Goal: Transaction & Acquisition: Purchase product/service

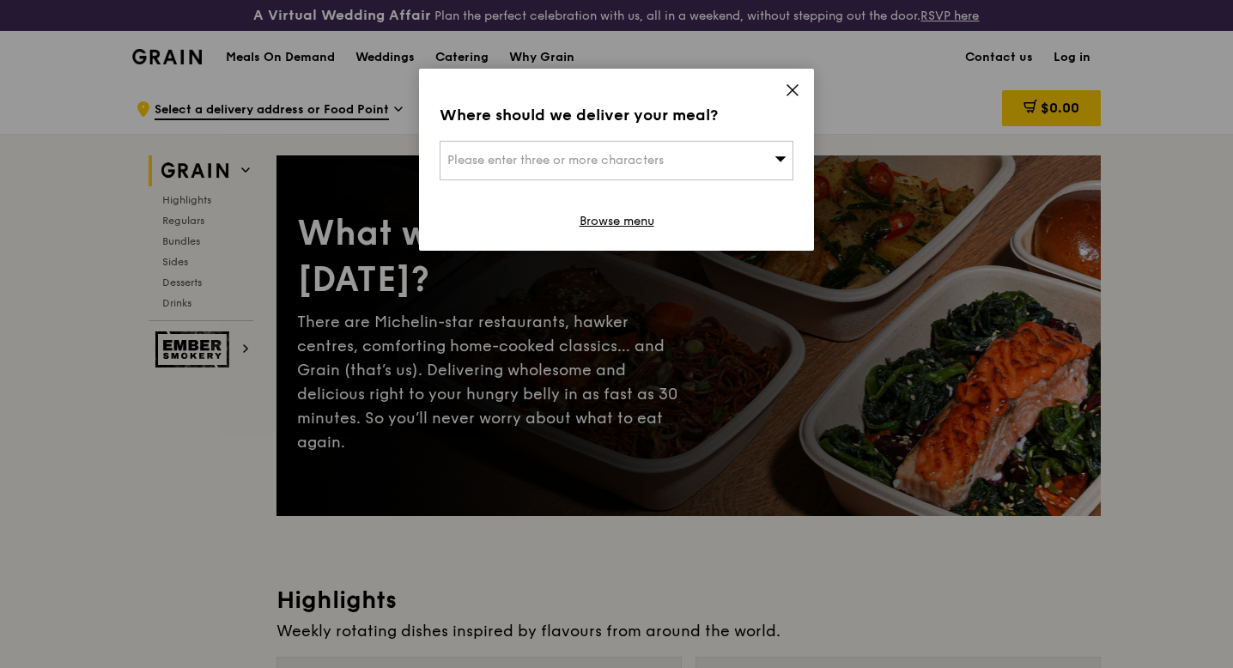
click at [788, 91] on icon at bounding box center [792, 89] width 15 height 15
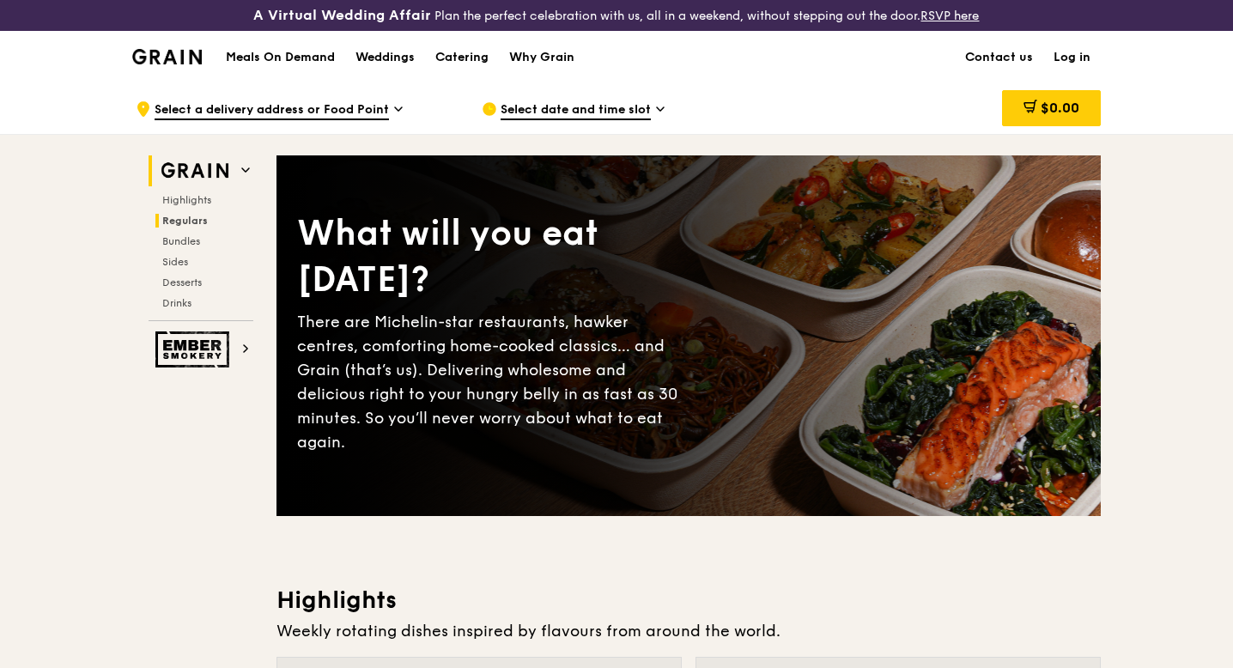
scroll to position [3, 0]
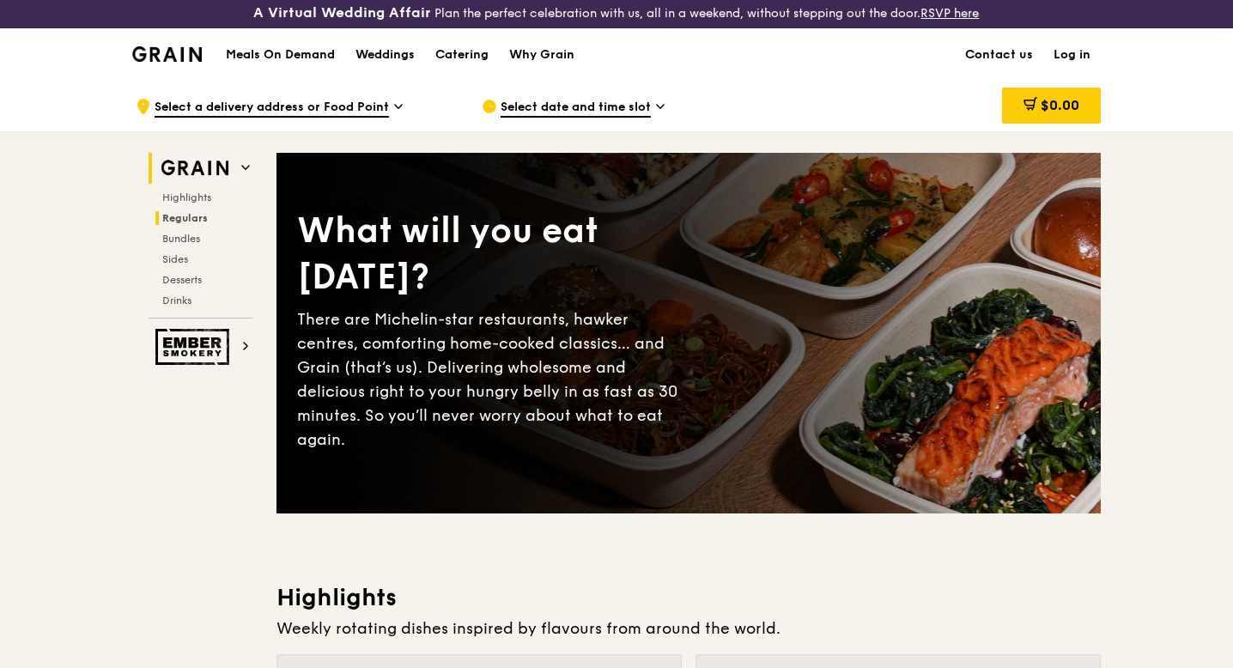
click at [210, 214] on h2 "Regulars" at bounding box center [204, 218] width 98 height 14
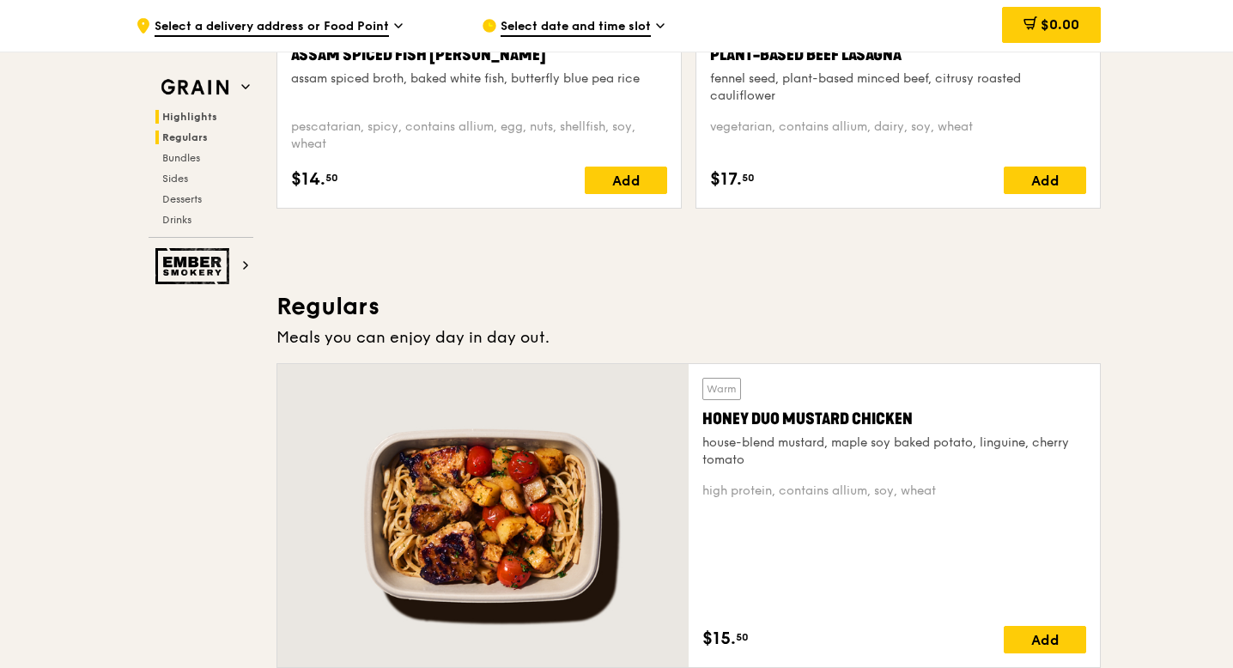
scroll to position [1178, 0]
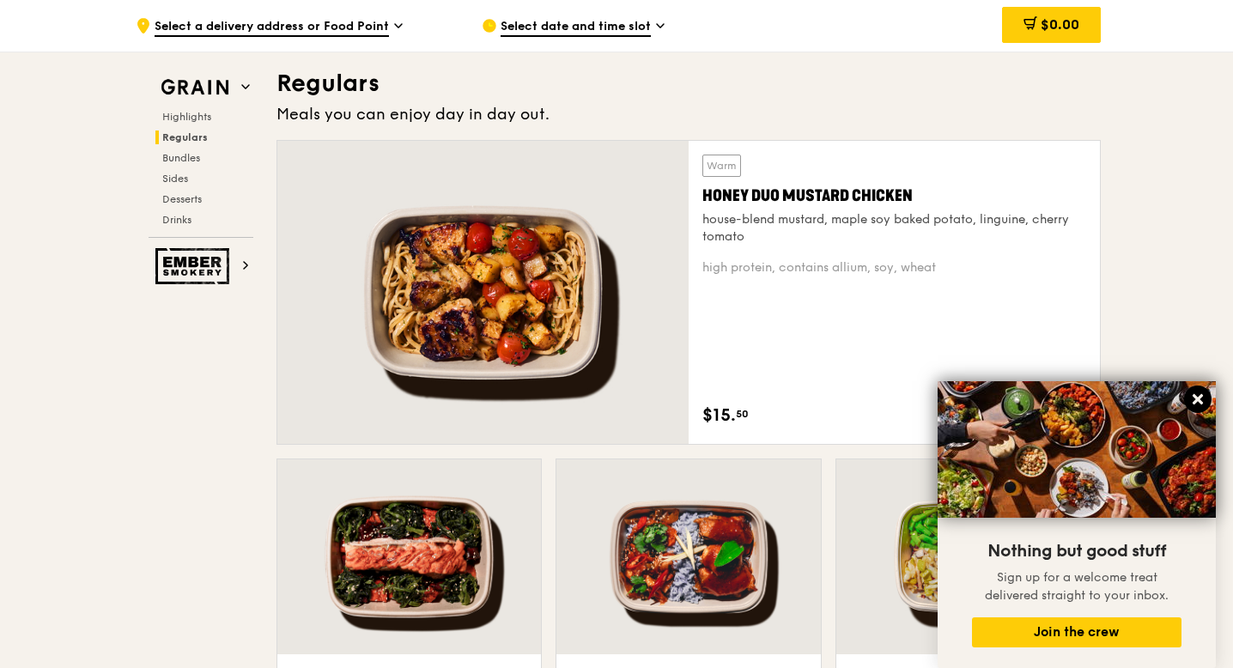
click at [1196, 404] on icon at bounding box center [1197, 399] width 15 height 15
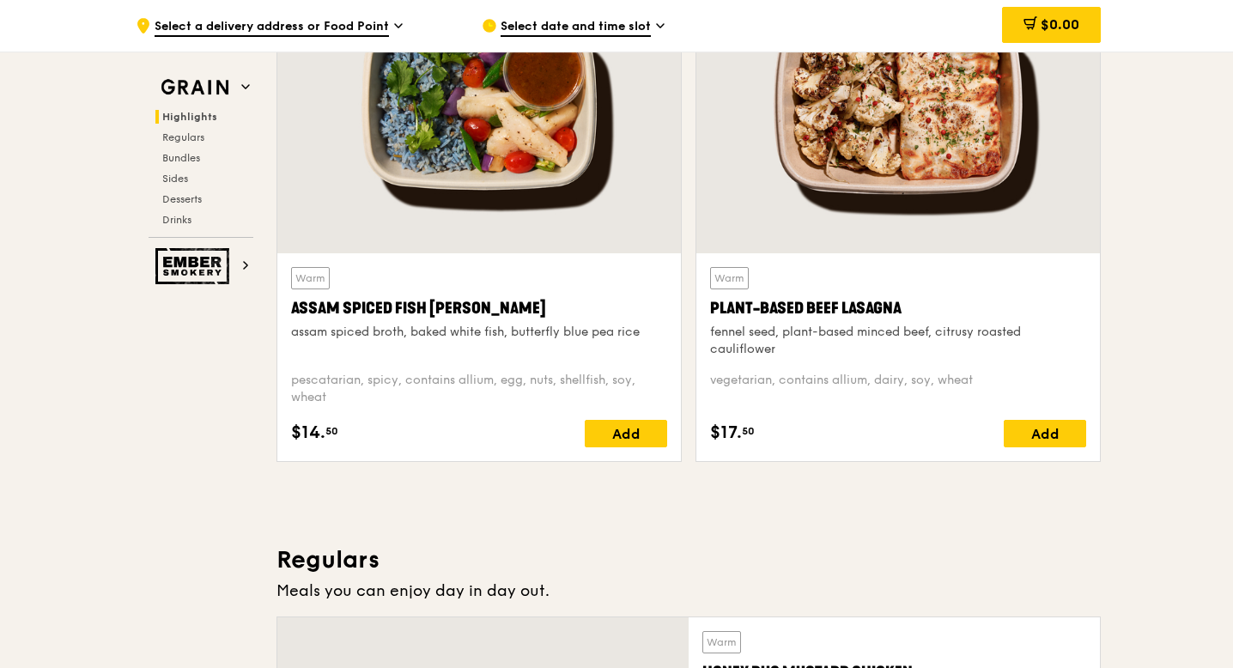
scroll to position [0, 0]
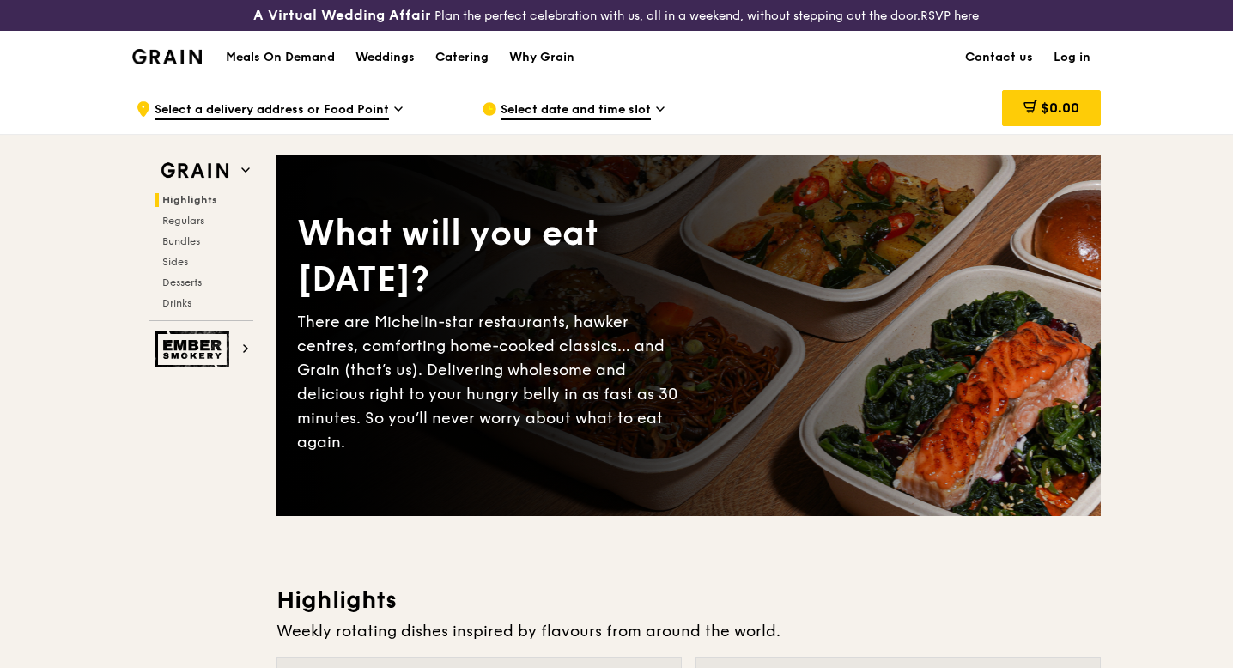
click at [312, 57] on h1 "Meals On Demand" at bounding box center [280, 57] width 109 height 17
click at [192, 216] on span "Regulars" at bounding box center [185, 221] width 46 height 12
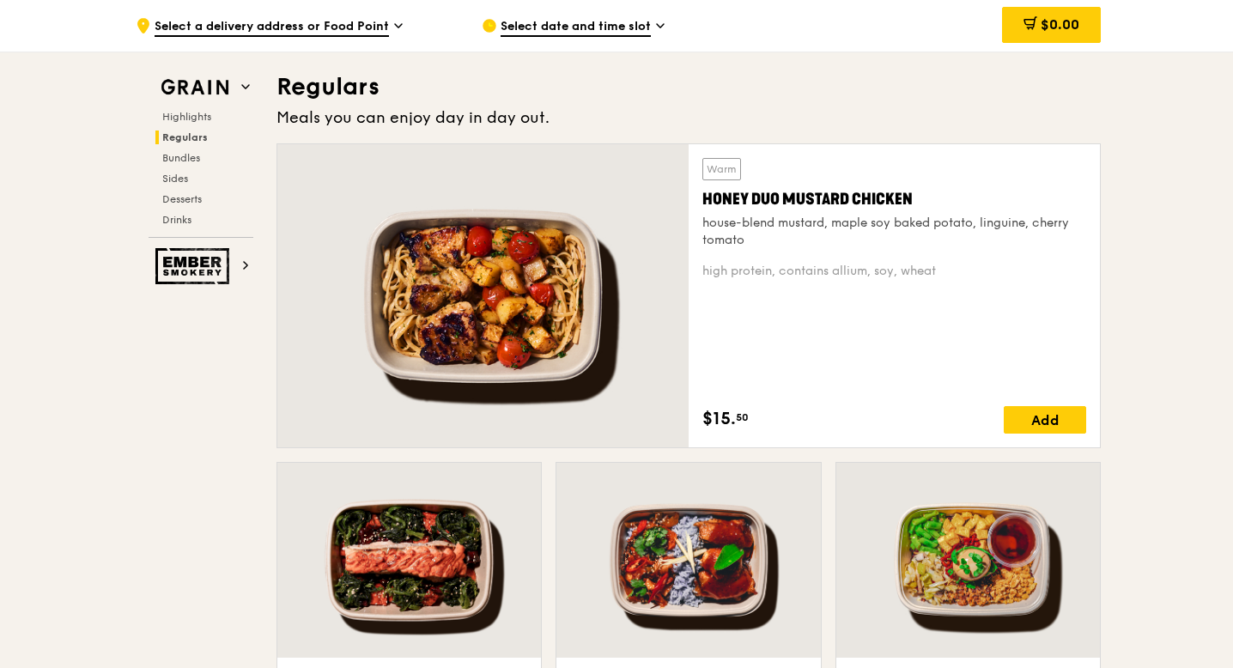
scroll to position [1178, 0]
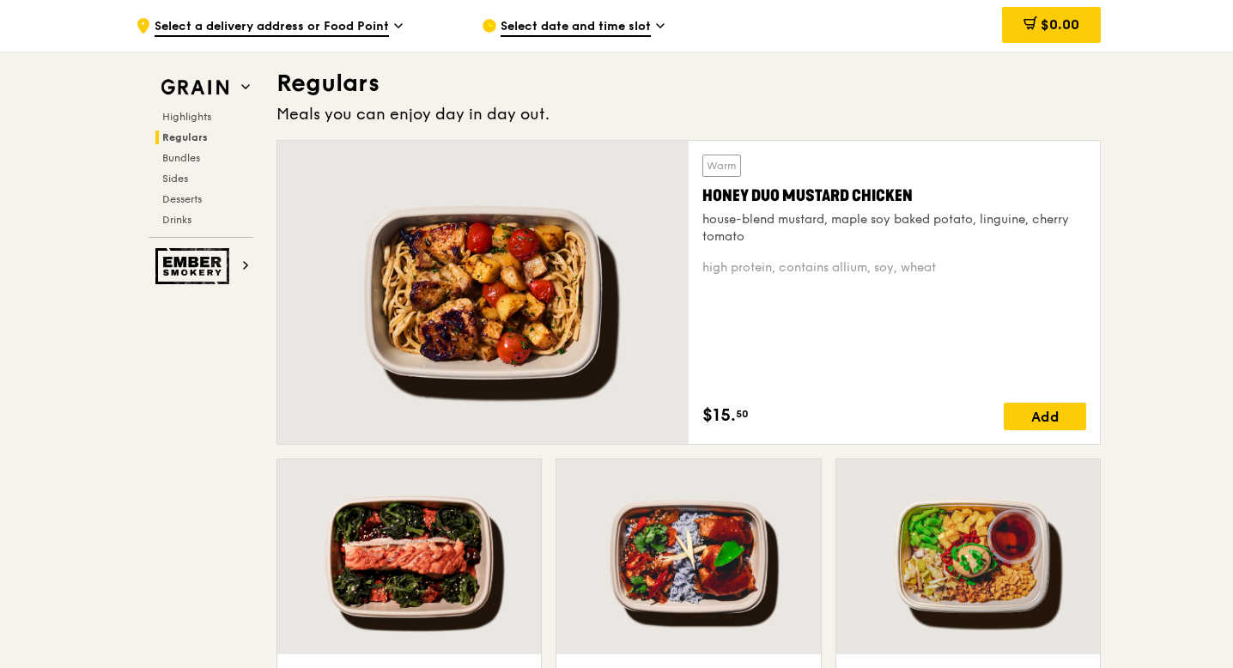
click at [185, 164] on div "Highlights Regulars Bundles Sides Desserts Drinks" at bounding box center [201, 168] width 105 height 117
click at [186, 155] on span "Bundles" at bounding box center [182, 158] width 40 height 12
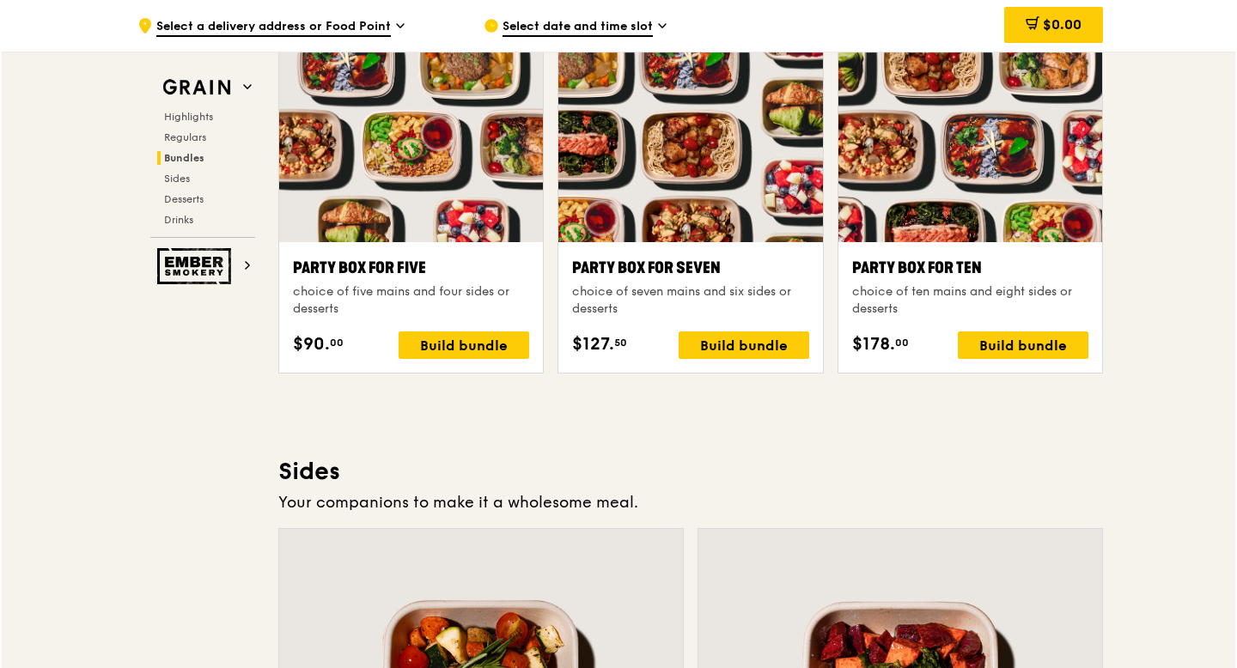
scroll to position [3485, 0]
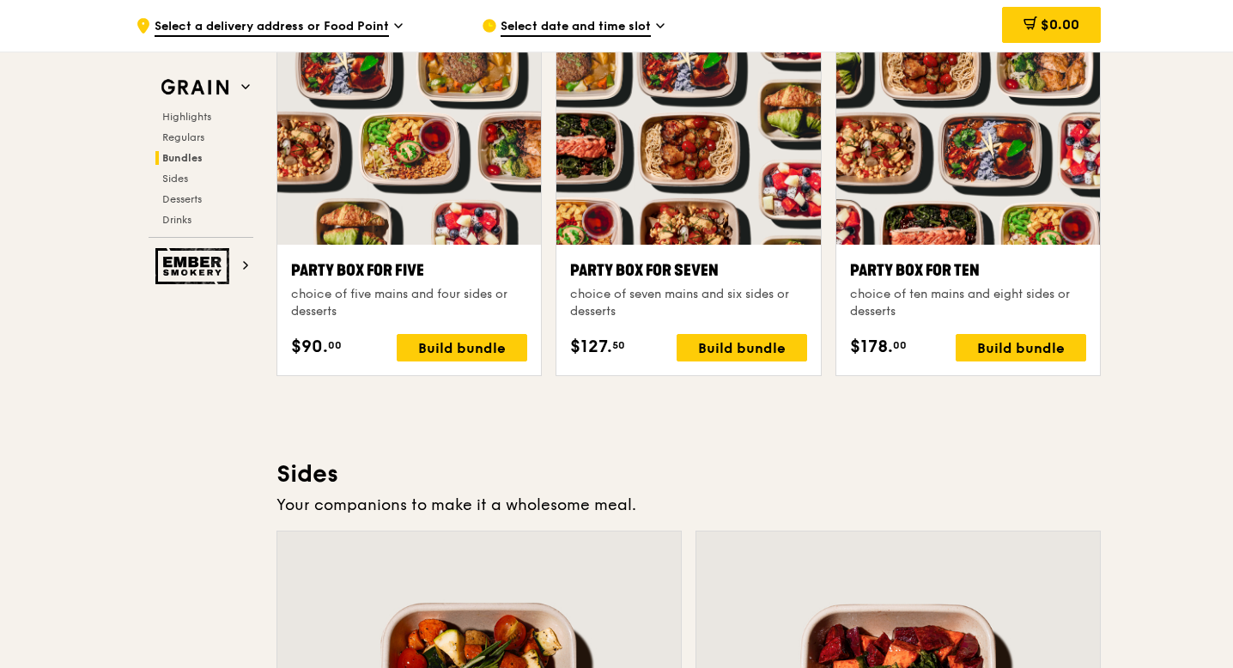
click at [1039, 152] on div at bounding box center [969, 147] width 264 height 195
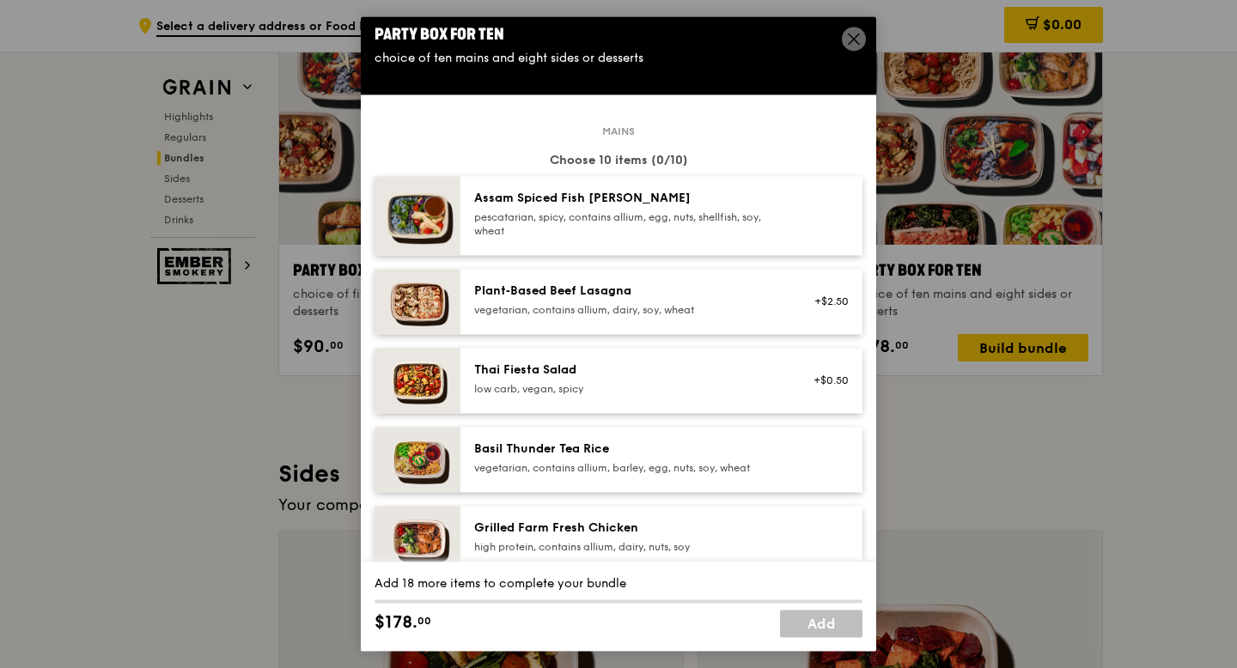
scroll to position [11, 0]
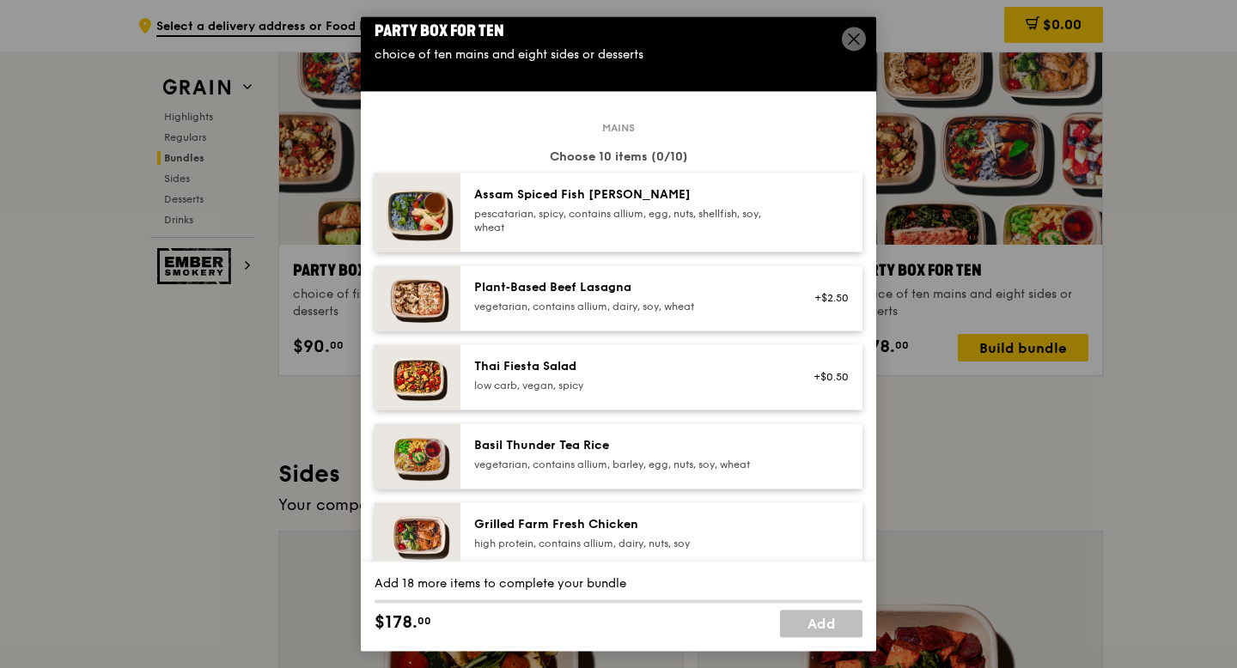
click at [392, 205] on img at bounding box center [417, 212] width 86 height 79
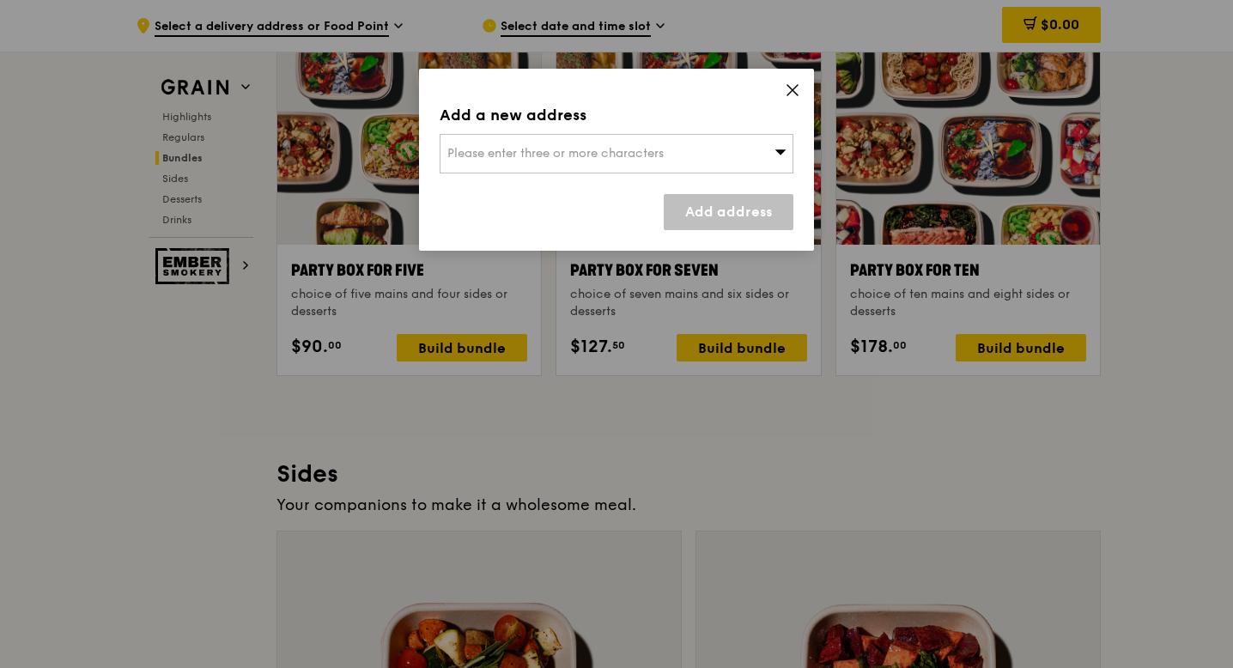
click at [782, 81] on div "Add a new address Please enter three or more characters Add address" at bounding box center [616, 160] width 395 height 182
click at [794, 91] on icon at bounding box center [793, 90] width 10 height 10
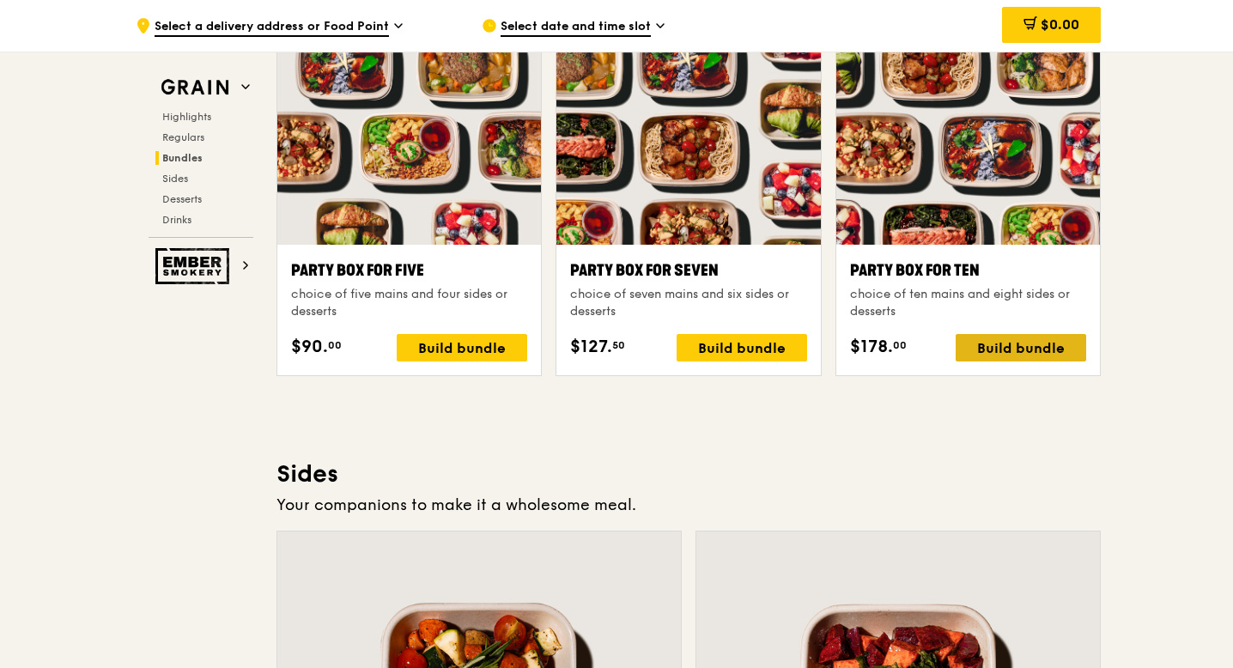
click at [1001, 344] on div "Build bundle" at bounding box center [1021, 347] width 131 height 27
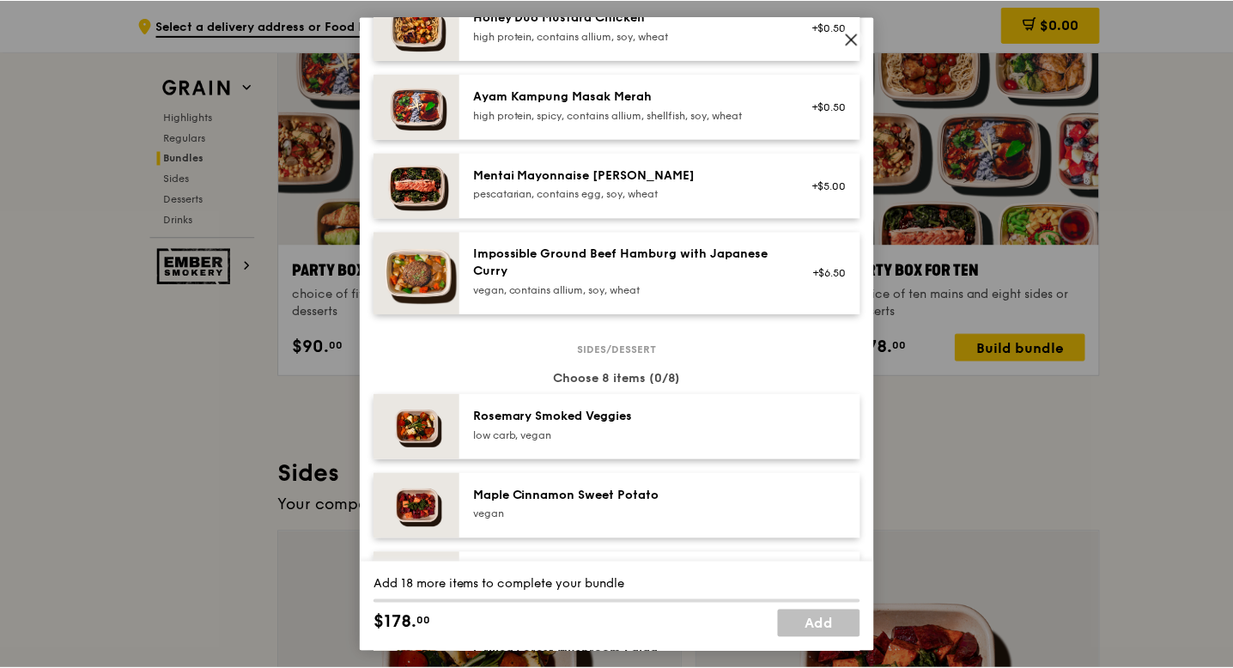
scroll to position [0, 0]
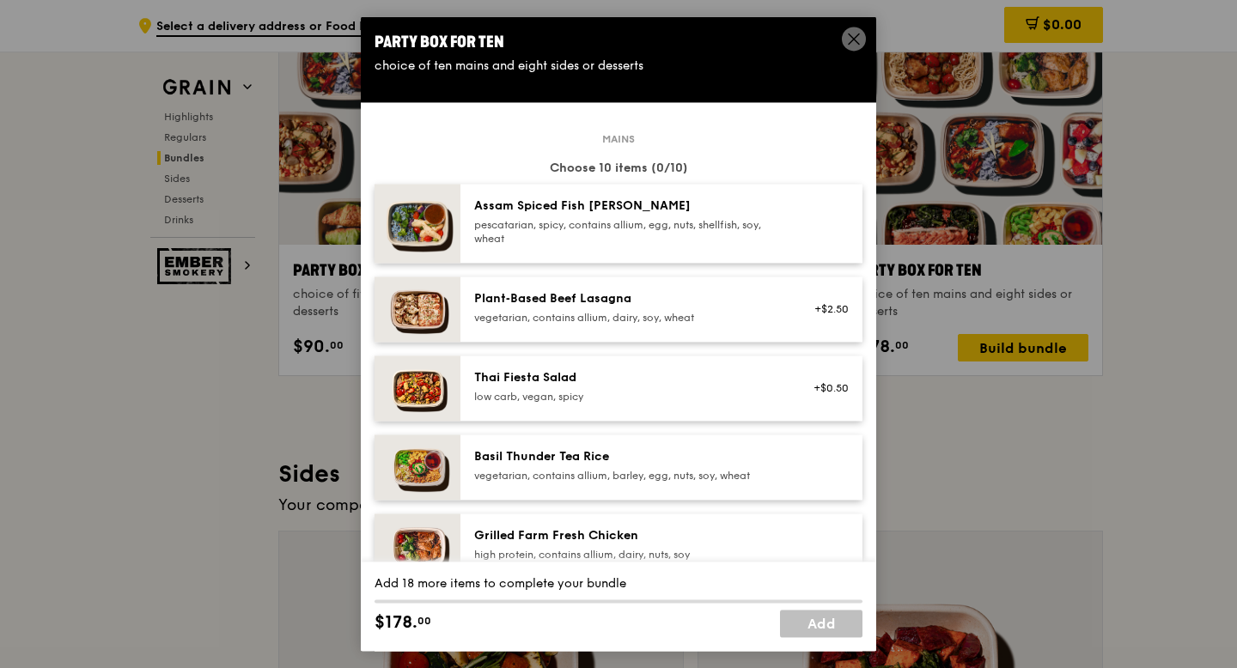
click at [846, 40] on icon at bounding box center [853, 38] width 15 height 15
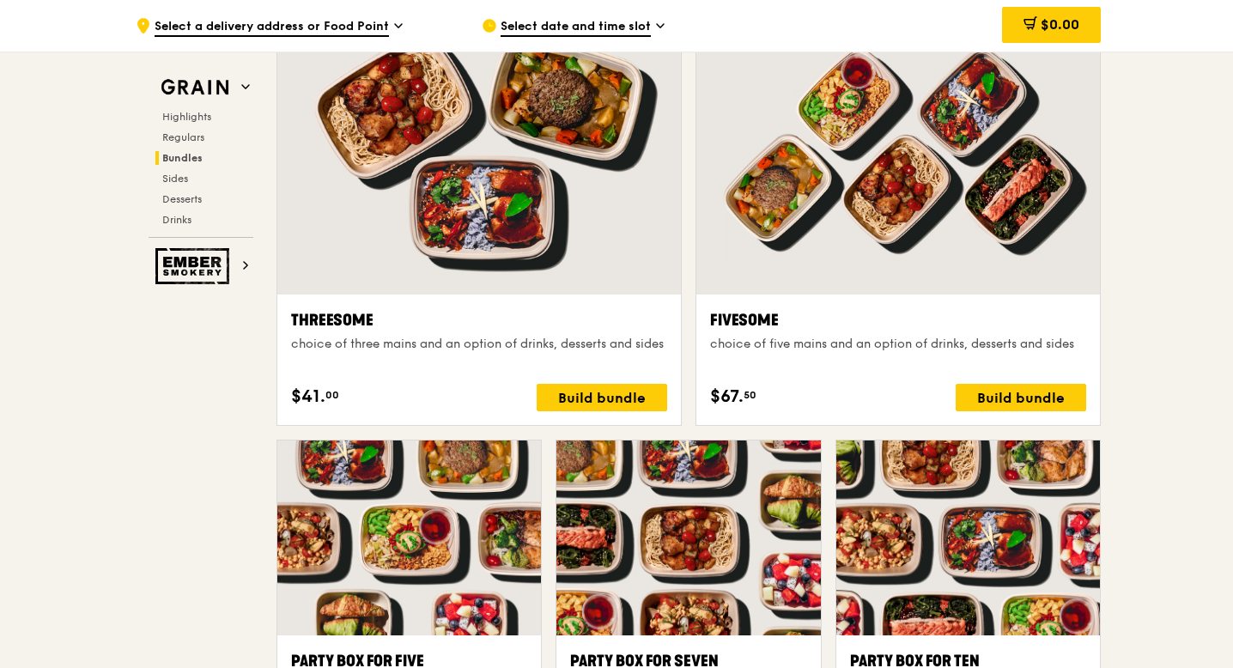
scroll to position [3027, 0]
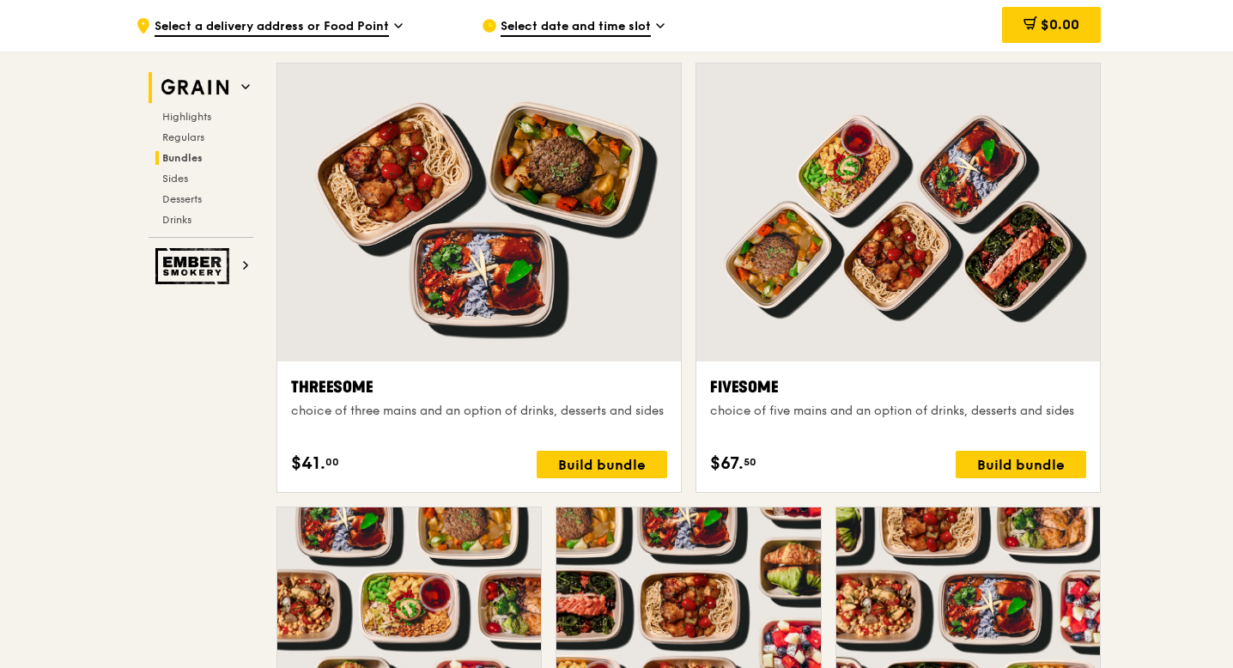
click at [211, 101] on img at bounding box center [194, 87] width 79 height 31
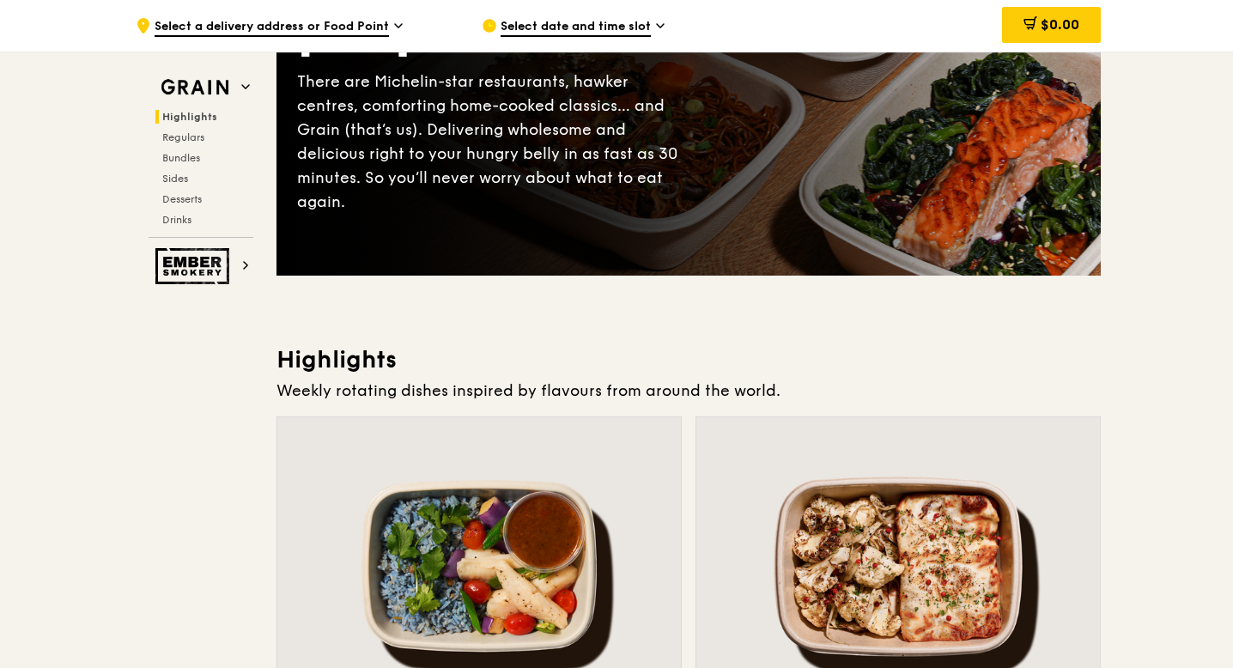
scroll to position [0, 0]
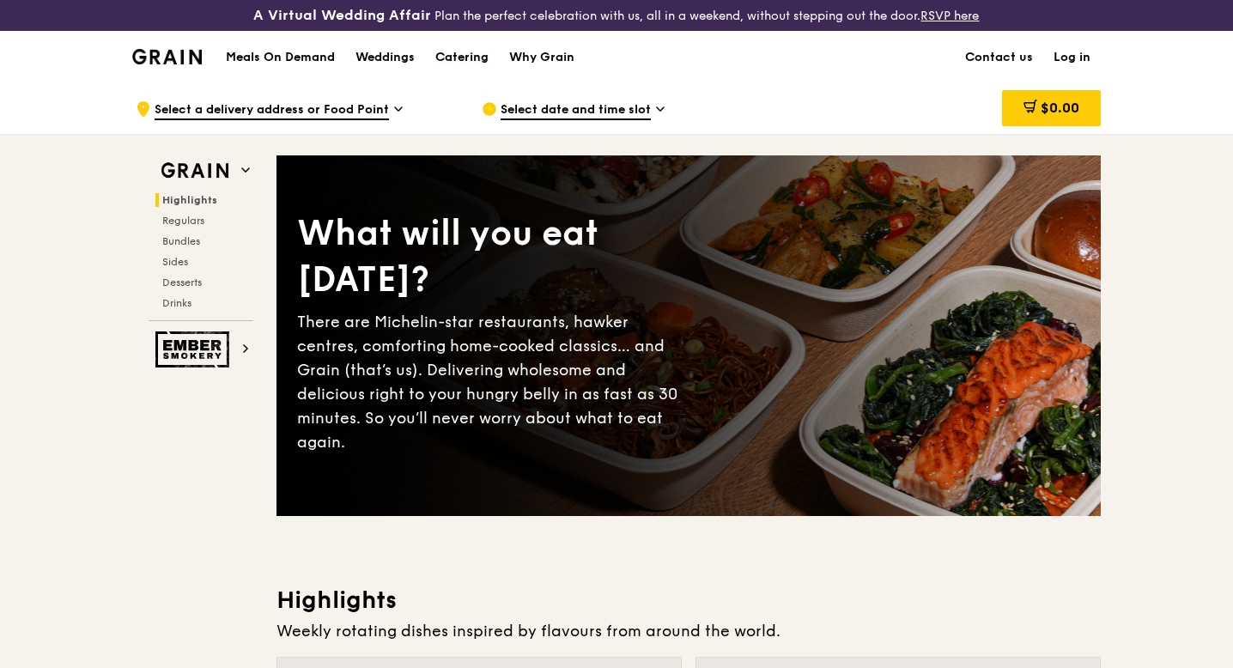
click at [467, 60] on div "Catering" at bounding box center [461, 58] width 53 height 52
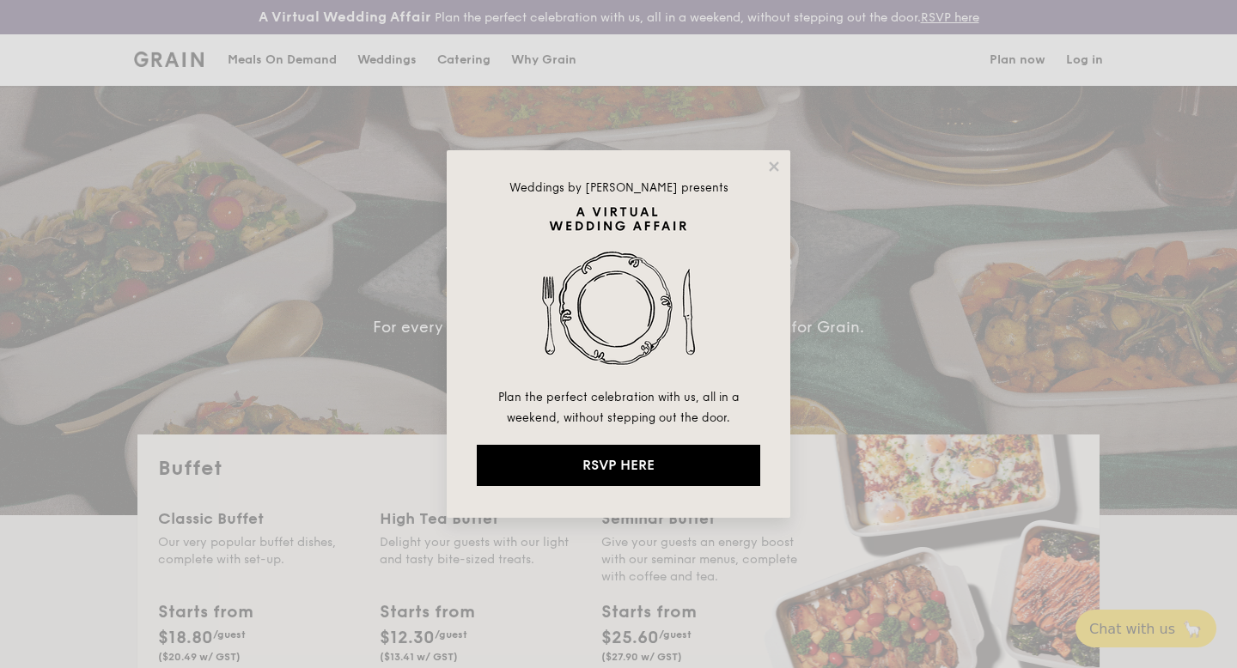
select select
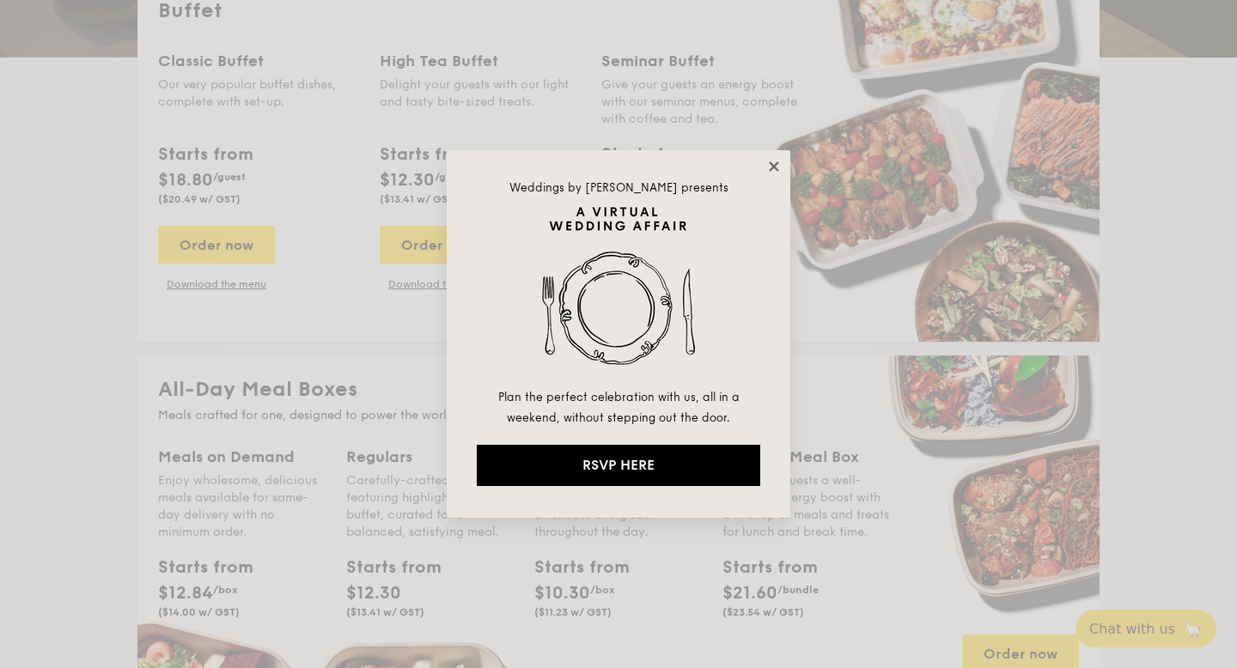
click at [768, 167] on icon at bounding box center [773, 166] width 15 height 15
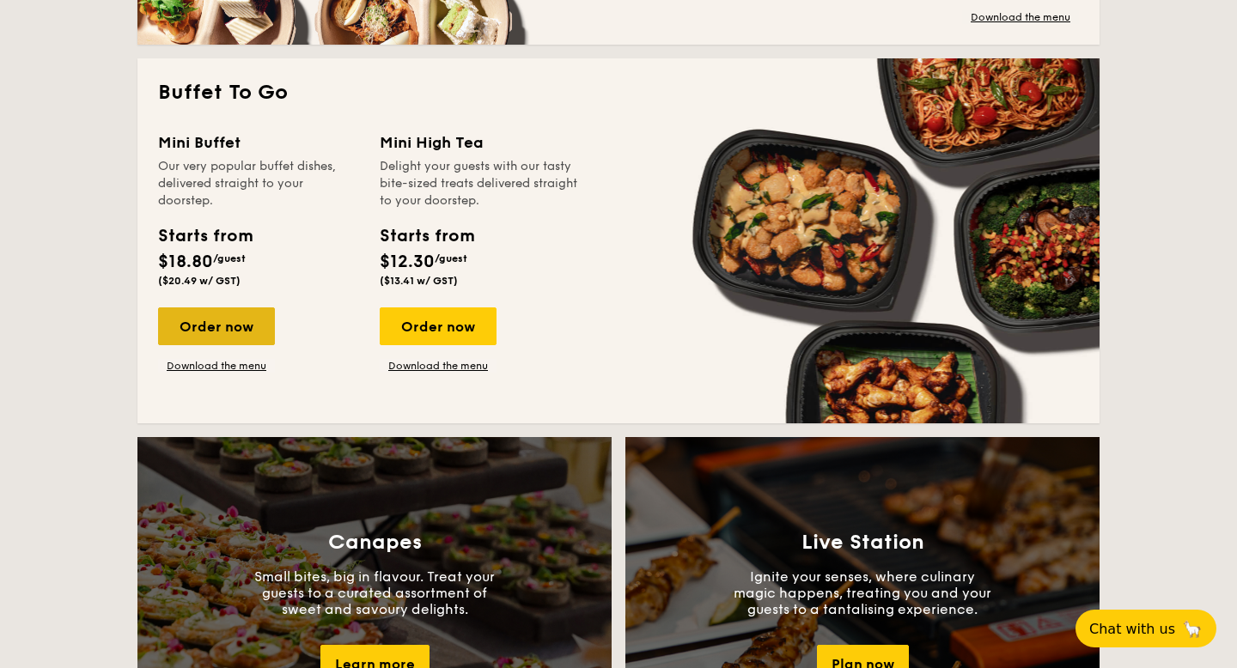
scroll to position [1136, 0]
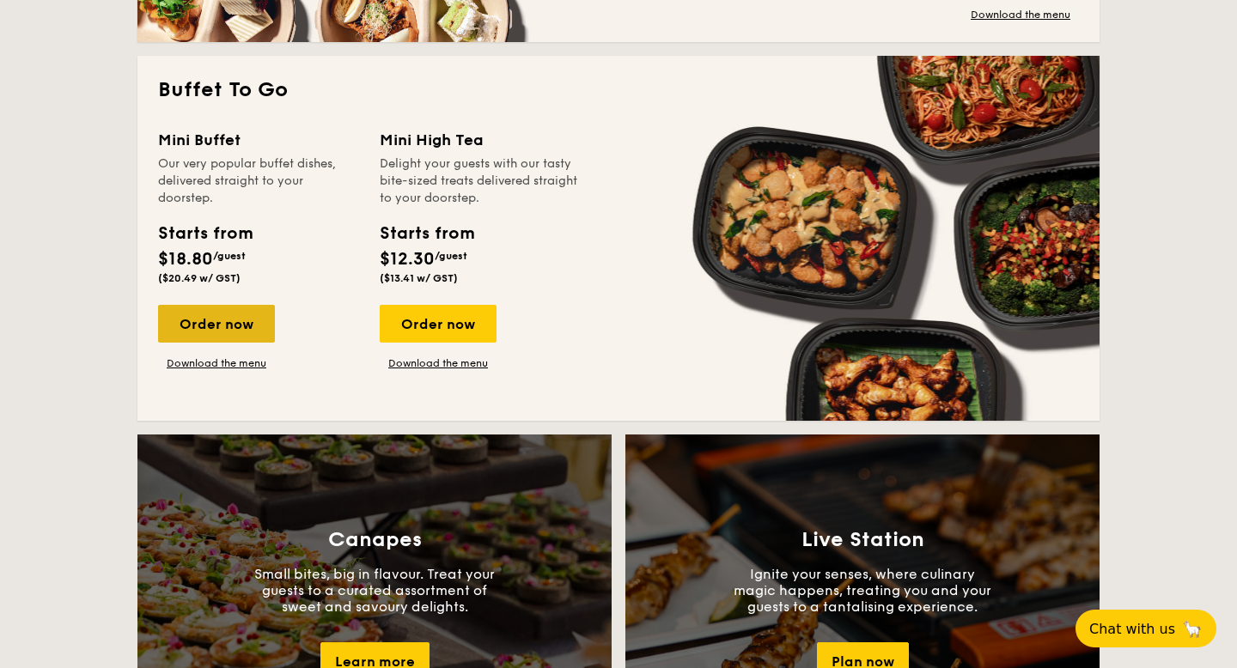
click at [221, 313] on div "Order now" at bounding box center [216, 324] width 117 height 38
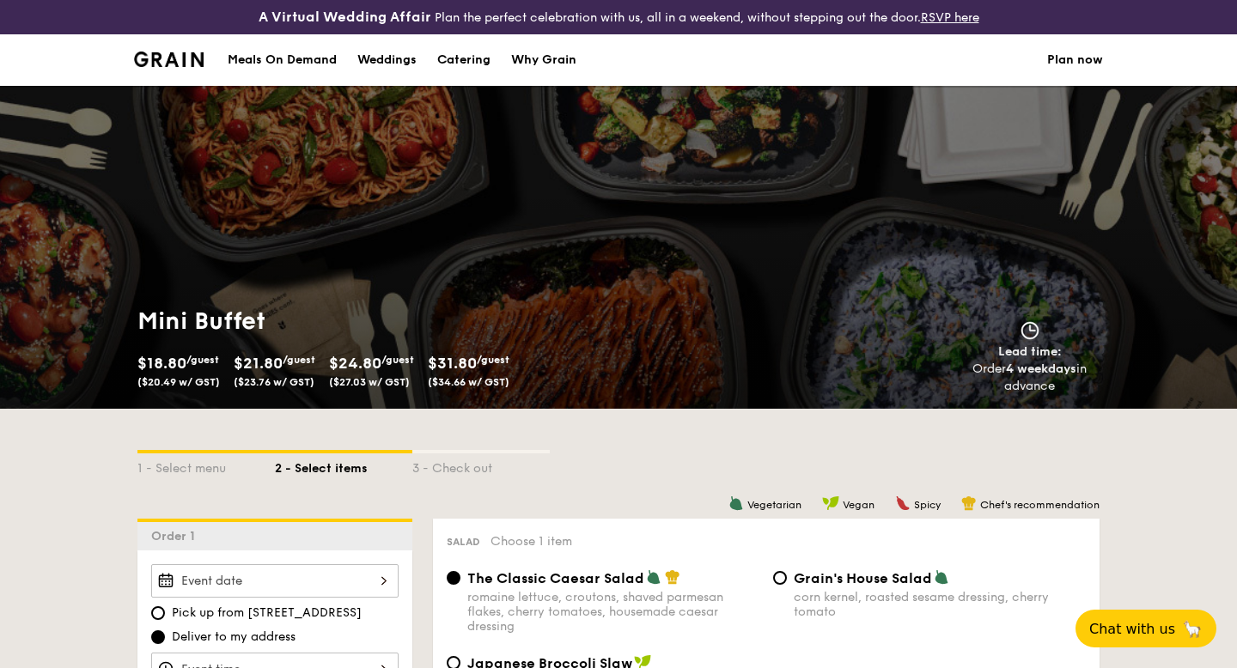
click at [467, 61] on div "Catering" at bounding box center [463, 60] width 53 height 52
select select
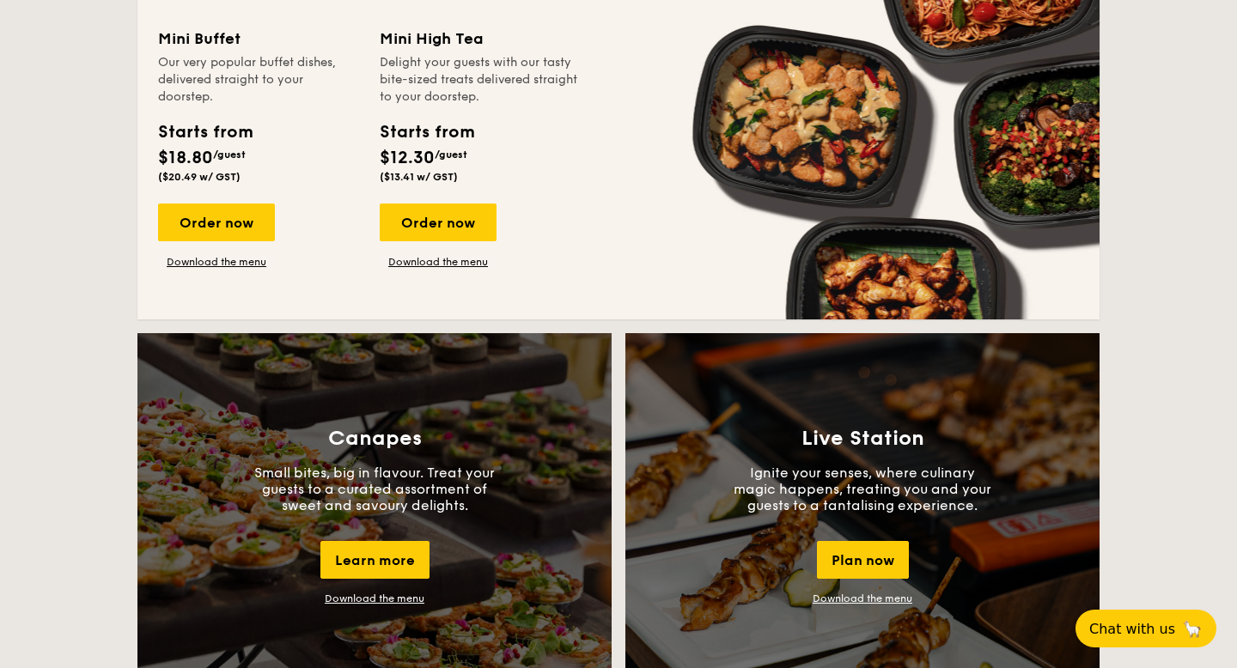
scroll to position [1241, 0]
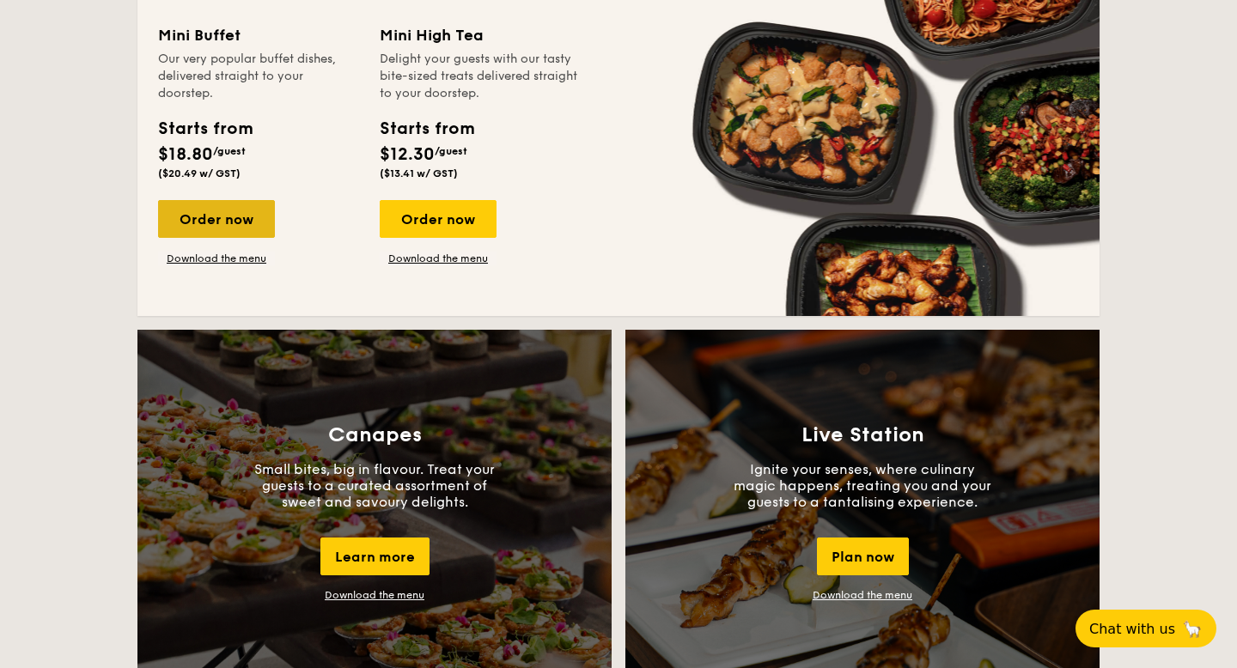
click at [243, 212] on div "Order now" at bounding box center [216, 219] width 117 height 38
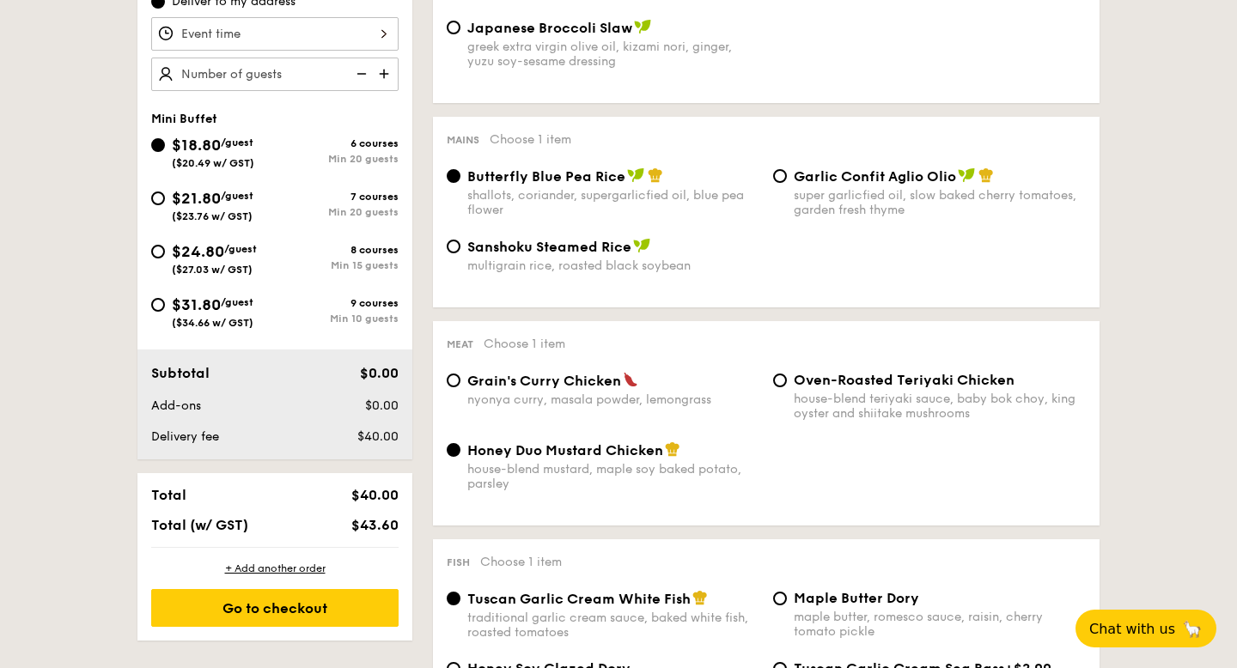
scroll to position [630, 0]
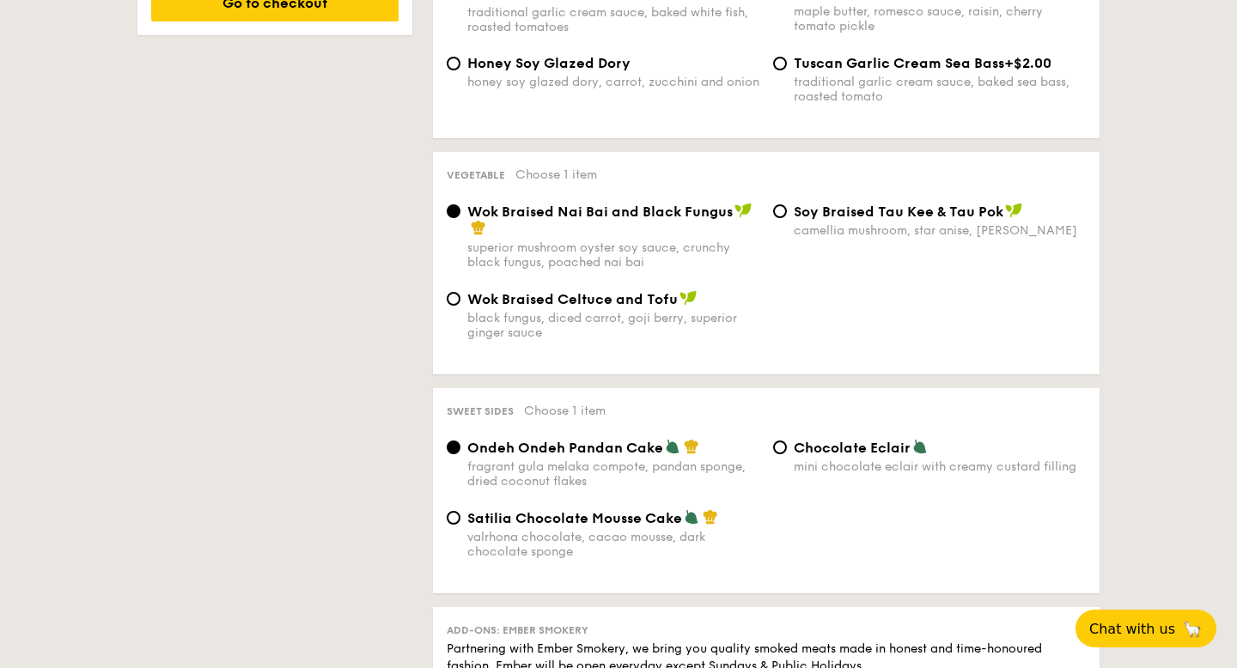
select select
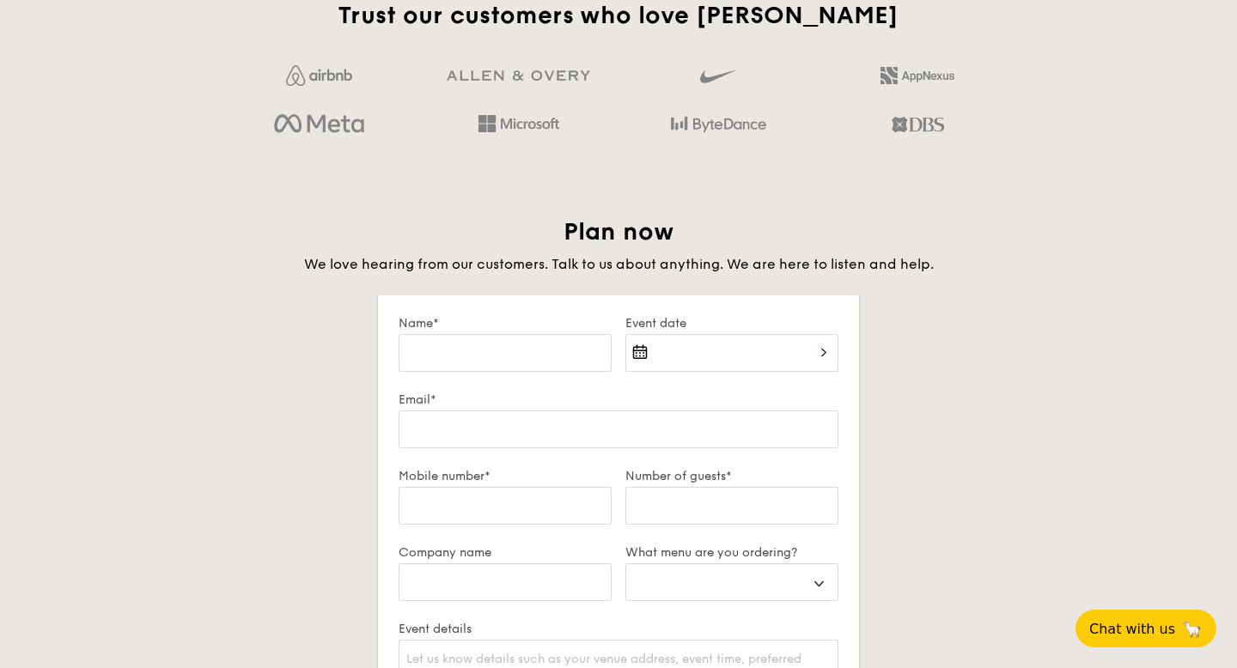
scroll to position [2774, 0]
